Goal: Information Seeking & Learning: Find specific page/section

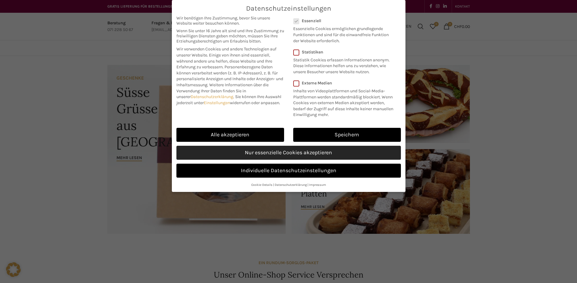
click at [268, 150] on link "Nur essenzielle Cookies akzeptieren" at bounding box center [288, 153] width 224 height 14
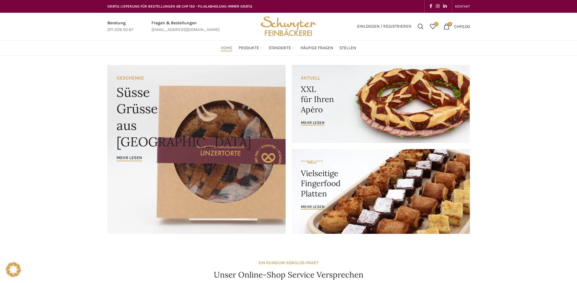
click at [181, 21] on link "Infobox link" at bounding box center [185, 27] width 68 height 14
click at [172, 27] on link "Infobox link" at bounding box center [185, 27] width 68 height 14
click at [174, 22] on link "Infobox link" at bounding box center [185, 27] width 68 height 14
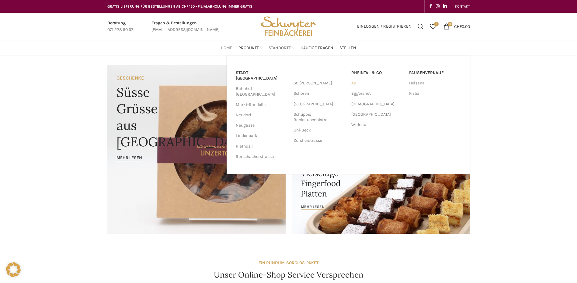
click at [355, 83] on link "Au" at bounding box center [377, 83] width 52 height 10
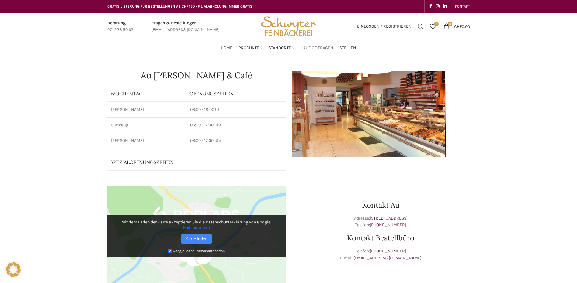
click at [327, 47] on span "Häufige Fragen" at bounding box center [316, 48] width 33 height 6
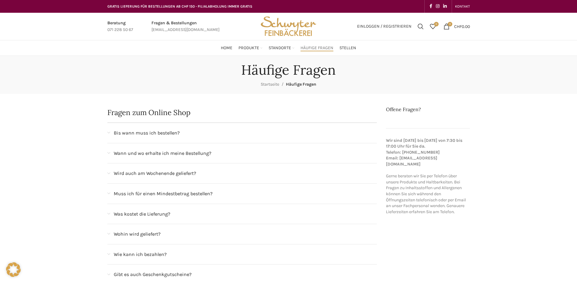
click at [185, 134] on div "Bis wann muss ich bestellen?" at bounding box center [245, 133] width 263 height 8
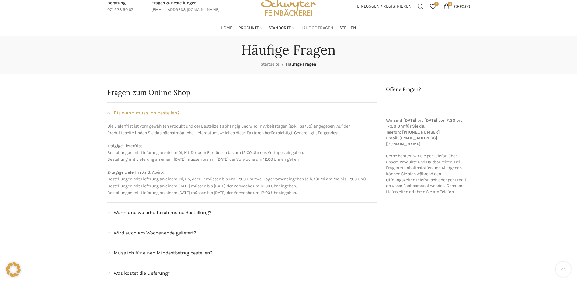
scroll to position [61, 0]
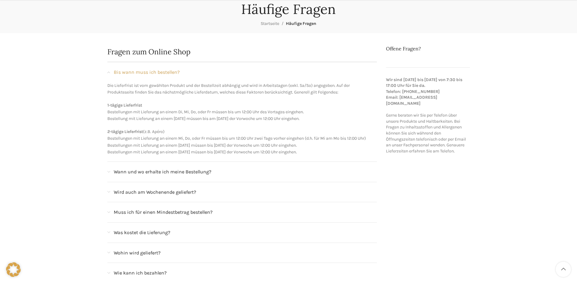
click at [213, 171] on div "Wann und wo erhalte ich meine Bestellung?" at bounding box center [245, 172] width 263 height 8
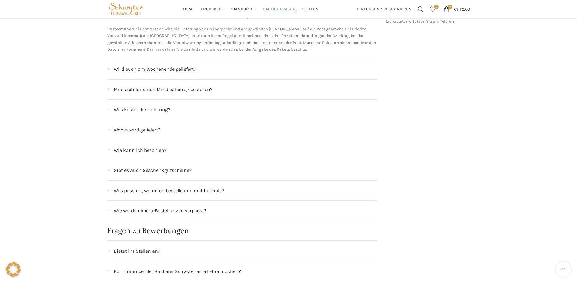
scroll to position [0, 0]
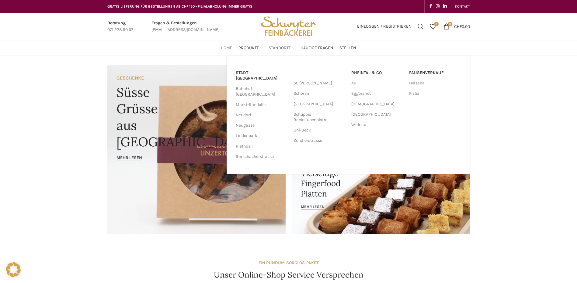
click at [285, 48] on span "Standorte" at bounding box center [279, 48] width 22 height 6
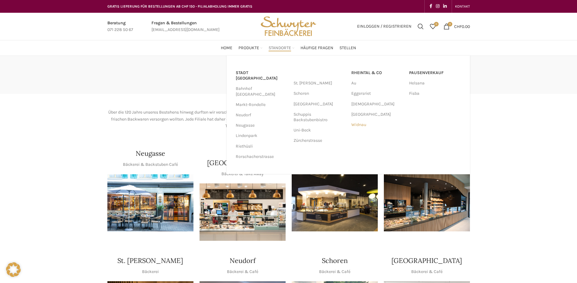
click at [358, 122] on link "Widnau" at bounding box center [377, 125] width 52 height 10
